Goal: Task Accomplishment & Management: Manage account settings

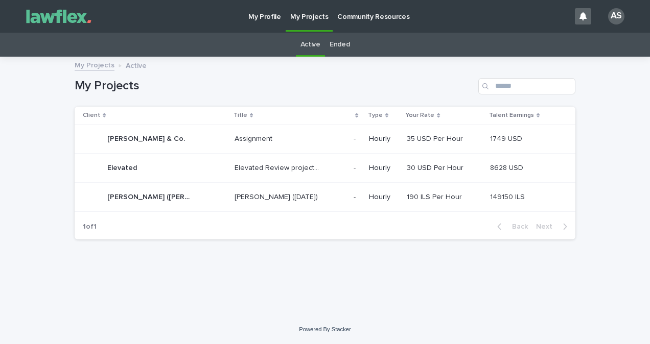
click at [258, 201] on p "[PERSON_NAME] ([DATE])" at bounding box center [277, 196] width 85 height 11
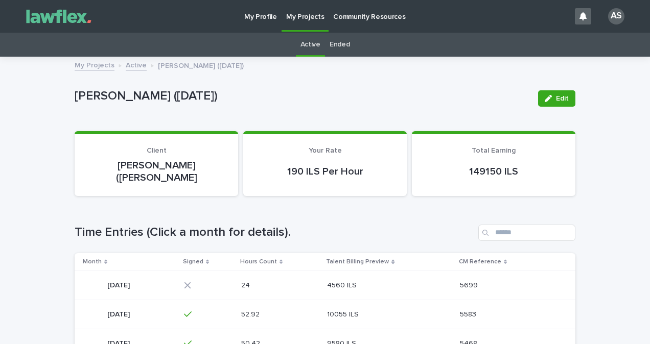
click at [176, 281] on div "[DATE] [DATE]" at bounding box center [129, 285] width 93 height 20
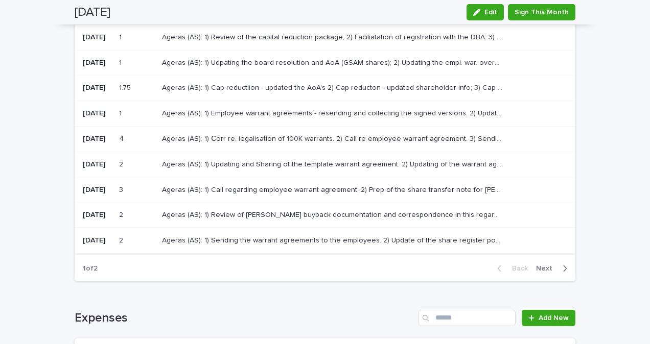
scroll to position [122, 0]
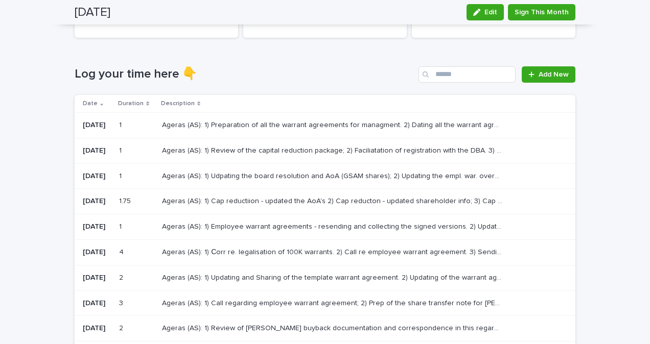
click at [191, 179] on p "Ageras (AS): 1) Udpating the board resolution and AoA (GSAM shares); 2) Updatin…" at bounding box center [333, 175] width 343 height 11
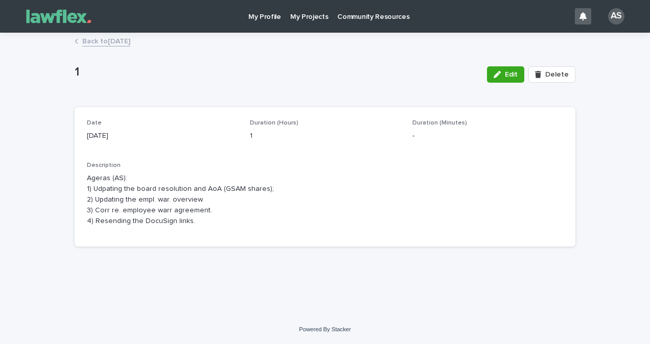
click at [196, 219] on p "Ageras (AS): 1) Udpating the board resolution and AoA (GSAM shares); 2) Updatin…" at bounding box center [325, 199] width 476 height 53
drag, startPoint x: 204, startPoint y: 221, endPoint x: 43, endPoint y: 180, distance: 165.9
click at [43, 180] on div "Loading... Saving… Loading... Saving… 1 Edit Delete 1 Edit Delete Sorry, there …" at bounding box center [325, 175] width 650 height 282
drag, startPoint x: 43, startPoint y: 180, endPoint x: 135, endPoint y: 226, distance: 102.8
click at [103, 225] on p "Ageras (AS): 1) Udpating the board resolution and AoA (GSAM shares); 2) Updatin…" at bounding box center [325, 199] width 476 height 53
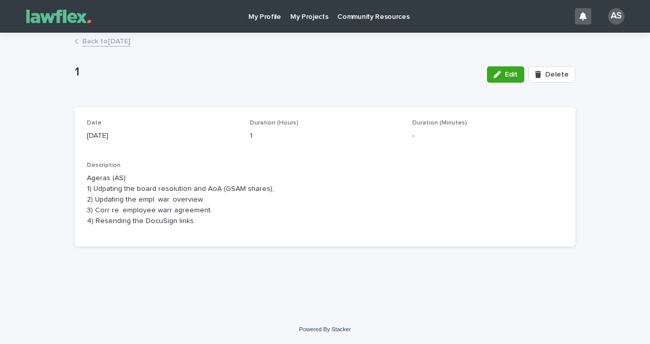
click at [227, 231] on div "Description Ageras (AS): 1) Udpating the board resolution and AoA (GSAM shares)…" at bounding box center [325, 198] width 476 height 73
drag, startPoint x: 200, startPoint y: 227, endPoint x: 81, endPoint y: 179, distance: 128.6
click at [81, 179] on div "Date [DATE] Duration (Hours) 1 Duration (Minutes) - Description Ageras (AS): 1)…" at bounding box center [325, 177] width 501 height 140
copy p "Ageras (AS): 1) Udpating the board resolution and AoA (GSAM shares); 2) Updatin…"
click at [130, 36] on link "Back to [DATE]" at bounding box center [106, 41] width 48 height 12
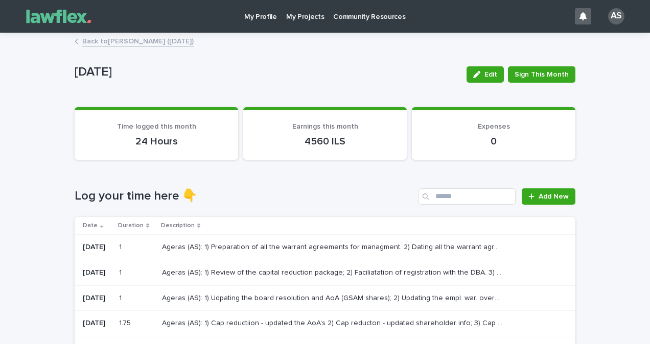
click at [310, 272] on p "Ageras (AS): 1) Review of the capital reduction package; 2) Faciliatation of re…" at bounding box center [333, 272] width 343 height 11
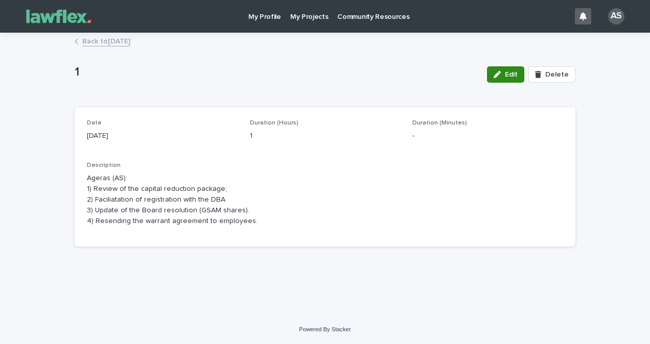
click at [505, 74] on div "button" at bounding box center [499, 74] width 11 height 7
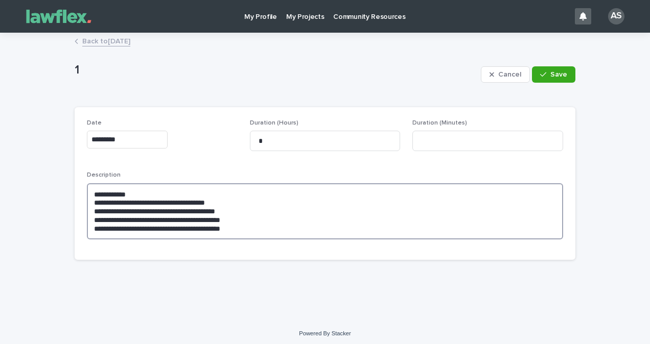
click at [261, 237] on textarea "**********" at bounding box center [325, 211] width 476 height 56
drag, startPoint x: 231, startPoint y: 215, endPoint x: 242, endPoint y: 218, distance: 11.7
click at [231, 215] on textarea "**********" at bounding box center [325, 211] width 476 height 56
click at [244, 219] on textarea "**********" at bounding box center [325, 211] width 476 height 56
click at [243, 223] on textarea "**********" at bounding box center [325, 211] width 476 height 56
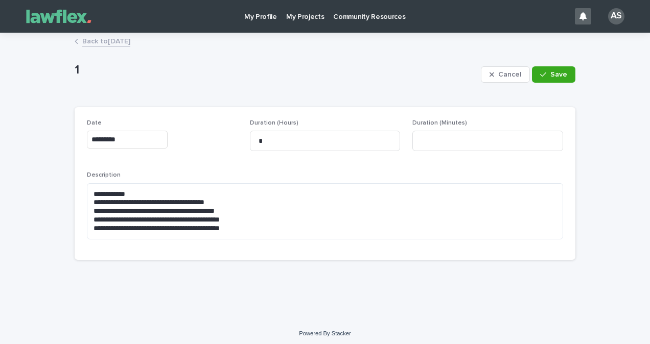
click at [565, 65] on div "Cancel Save" at bounding box center [528, 74] width 95 height 41
click at [564, 68] on button "Save" at bounding box center [553, 74] width 43 height 16
